Goal: Obtain resource: Download file/media

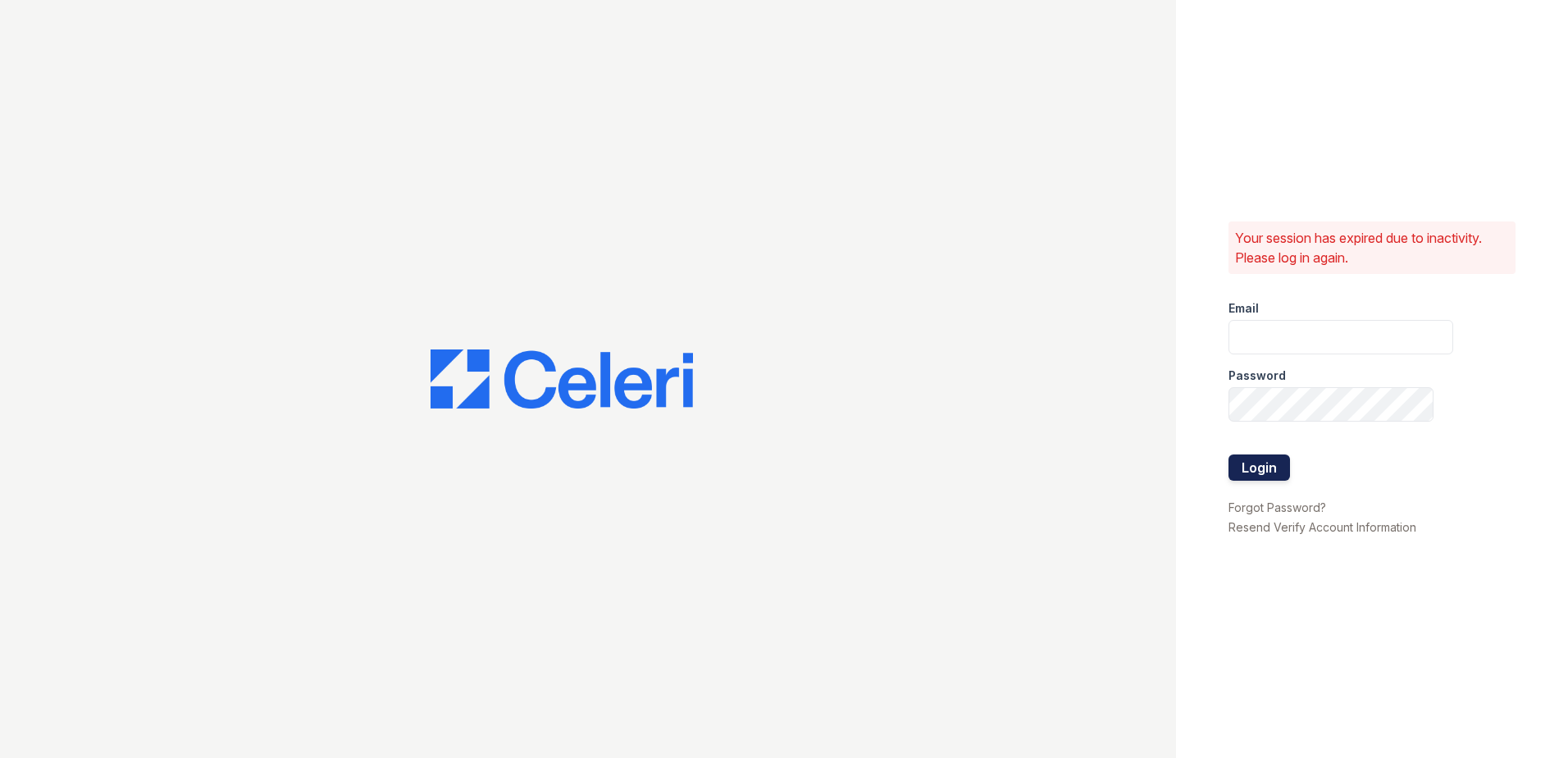
type input "[EMAIL_ADDRESS][DOMAIN_NAME]"
click at [1261, 460] on button "Login" at bounding box center [1259, 467] width 61 height 26
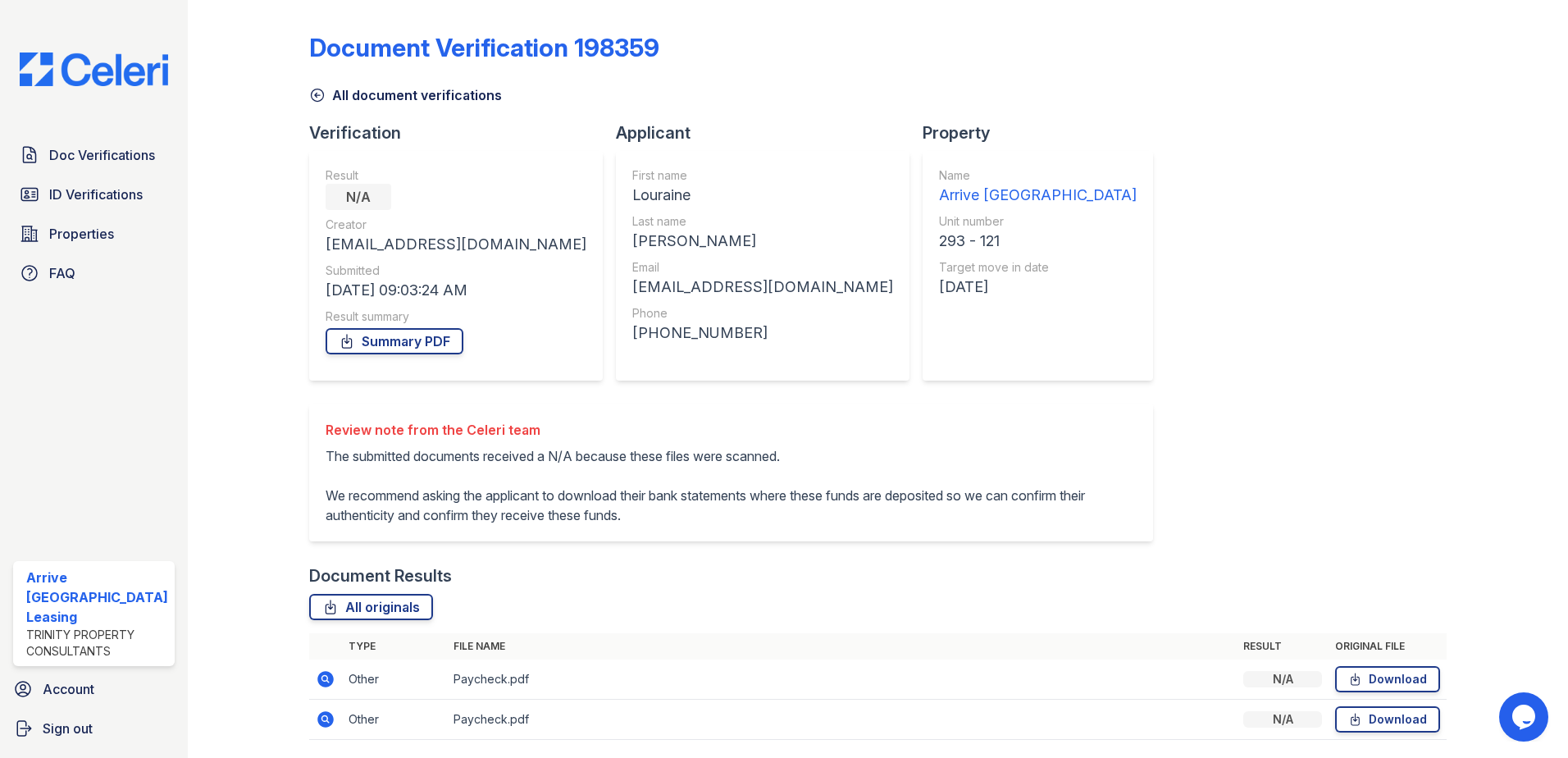
scroll to position [54, 0]
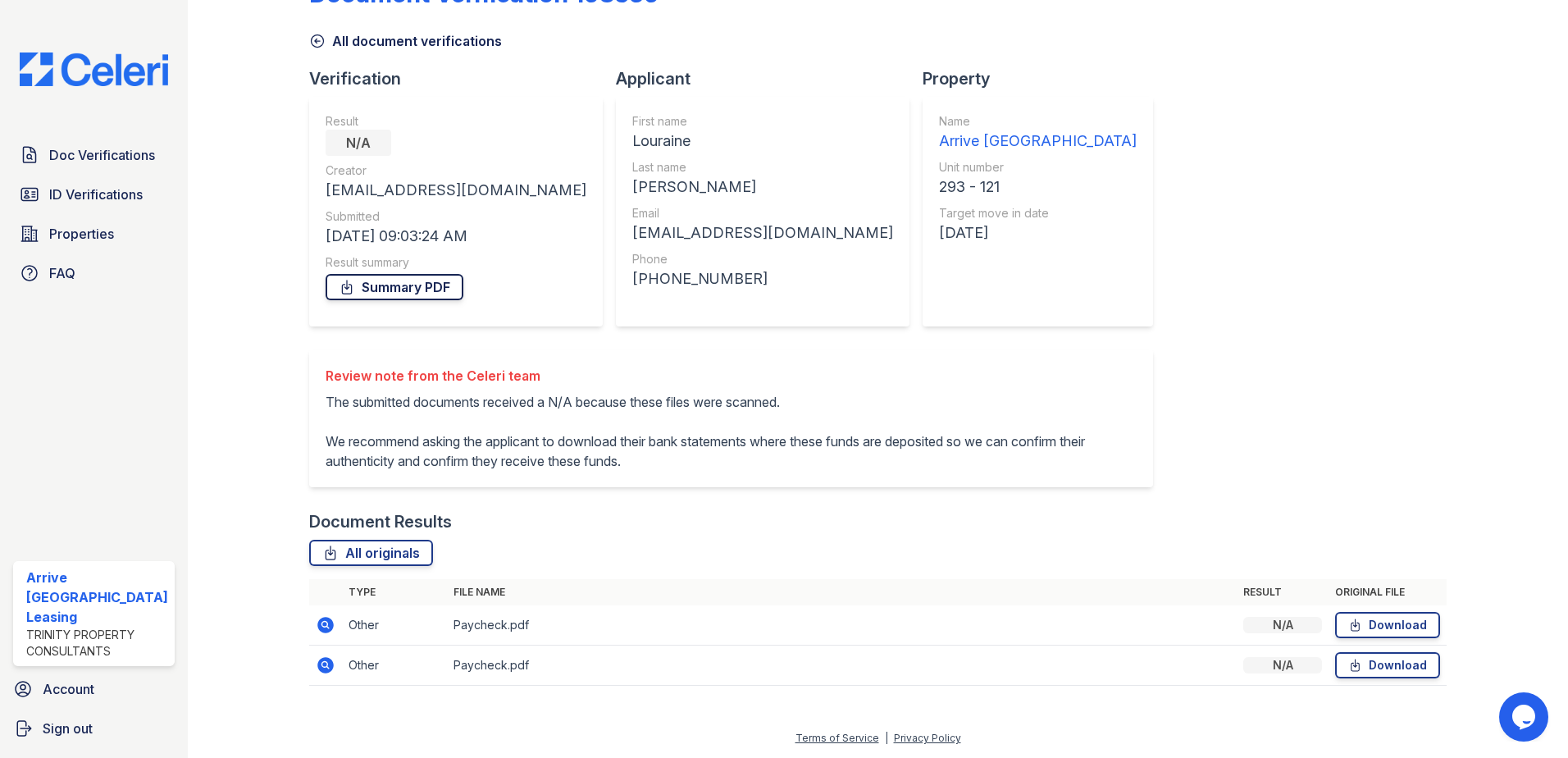
click at [430, 298] on link "Summary PDF" at bounding box center [394, 287] width 137 height 26
click at [1374, 619] on link "Download" at bounding box center [1388, 625] width 105 height 26
